Goal: Task Accomplishment & Management: Use online tool/utility

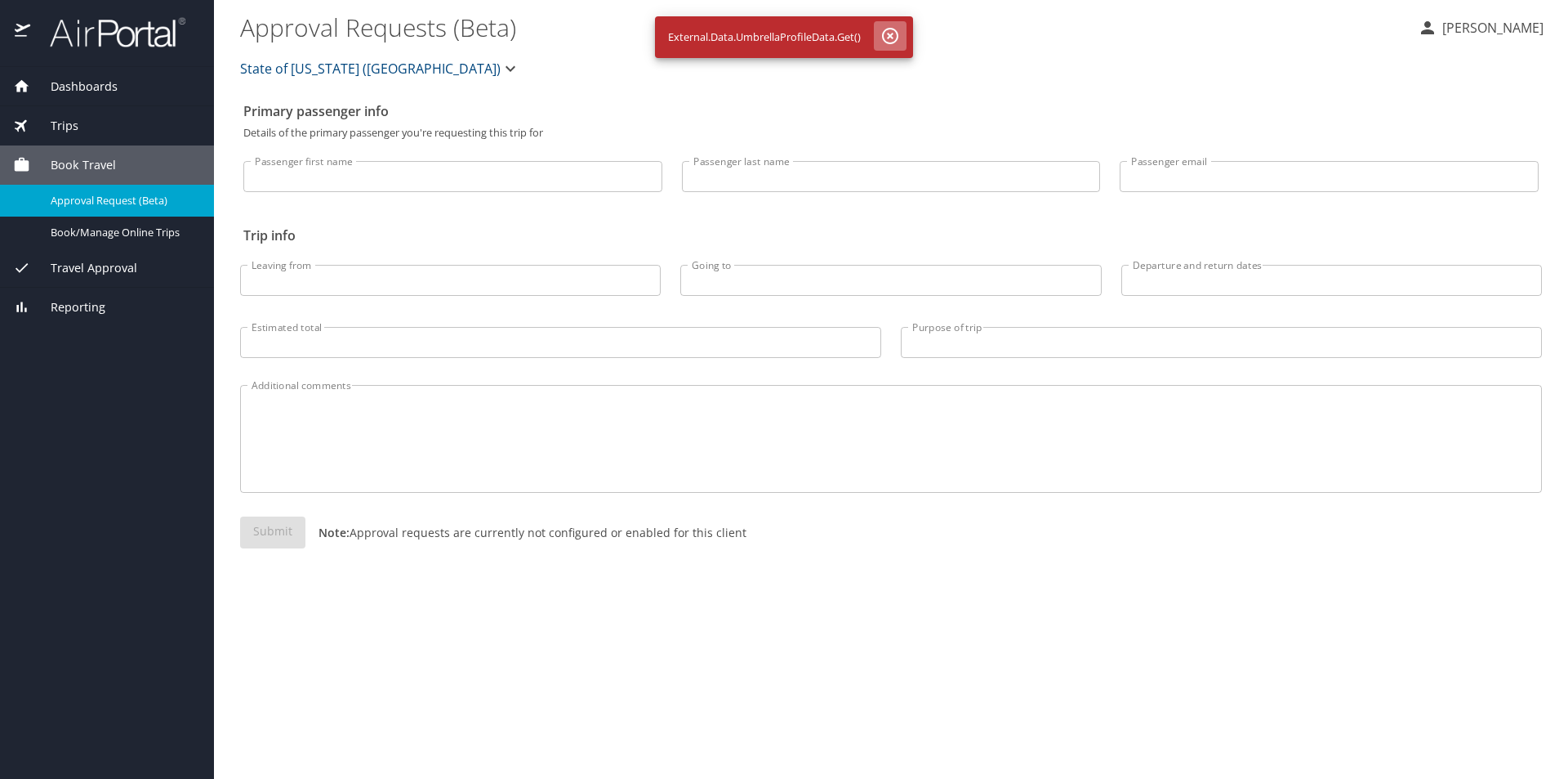
click at [890, 24] on button "button" at bounding box center [890, 36] width 33 height 29
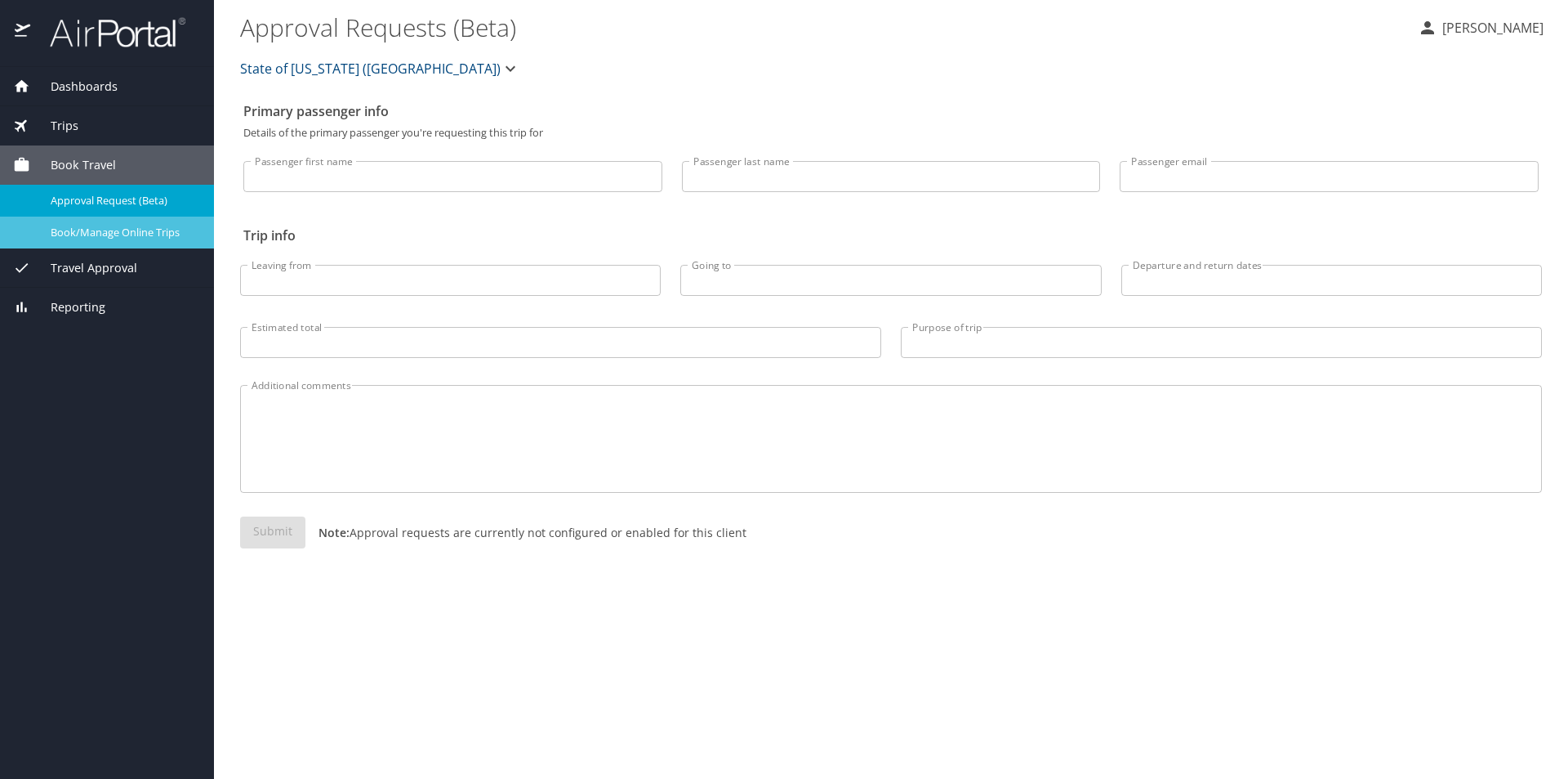
click at [112, 228] on span "Book/Manage Online Trips" at bounding box center [122, 232] width 144 height 15
click at [130, 235] on span "Book/Manage Online Trips" at bounding box center [122, 232] width 144 height 15
